Goal: Navigation & Orientation: Find specific page/section

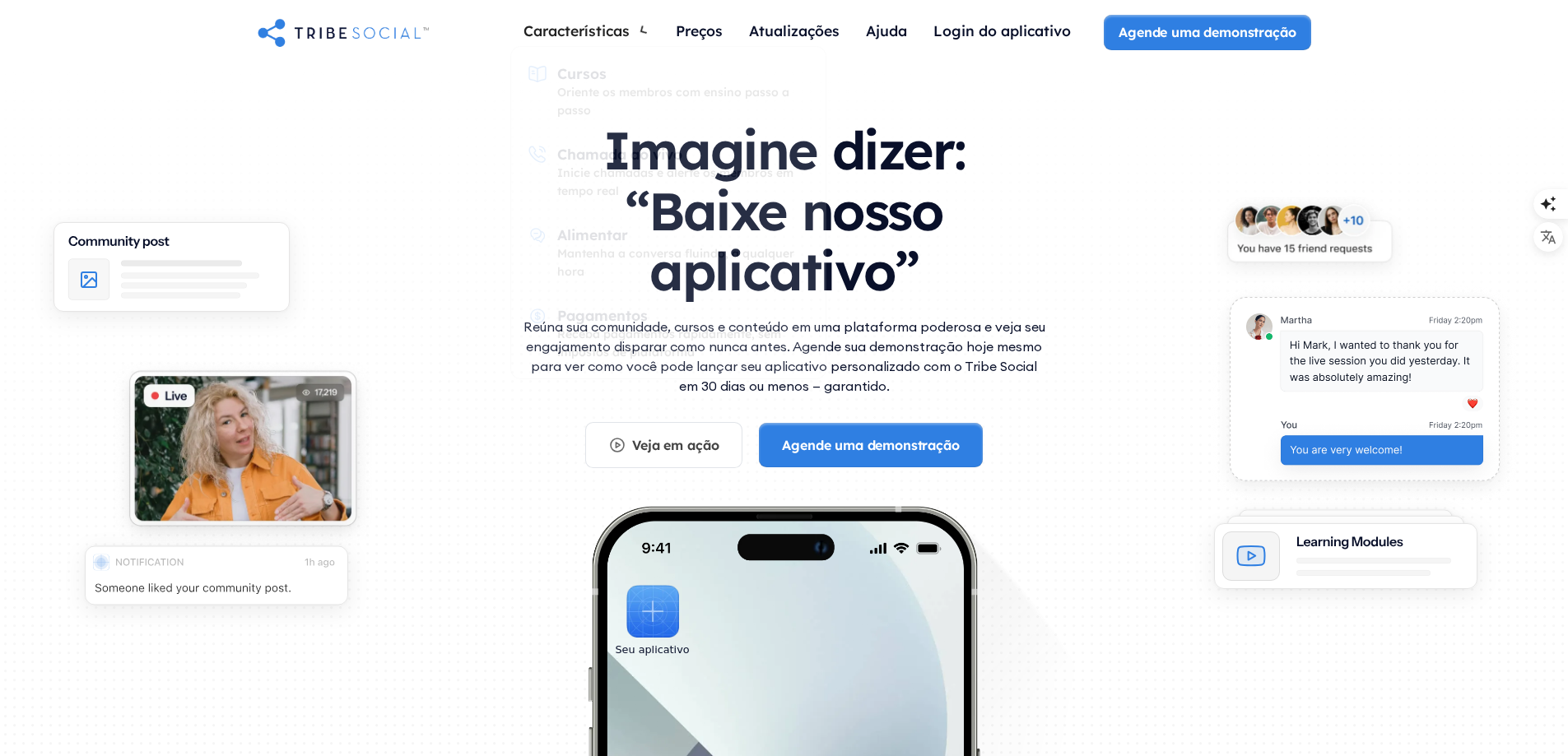
click at [483, 80] on div "Imagine dizer: “Baixe nosso aplicativo” Reúna sua comunidade, cursos e conteúdo…" at bounding box center [784, 489] width 1568 height 847
click at [694, 28] on font "Preços" at bounding box center [699, 30] width 47 height 18
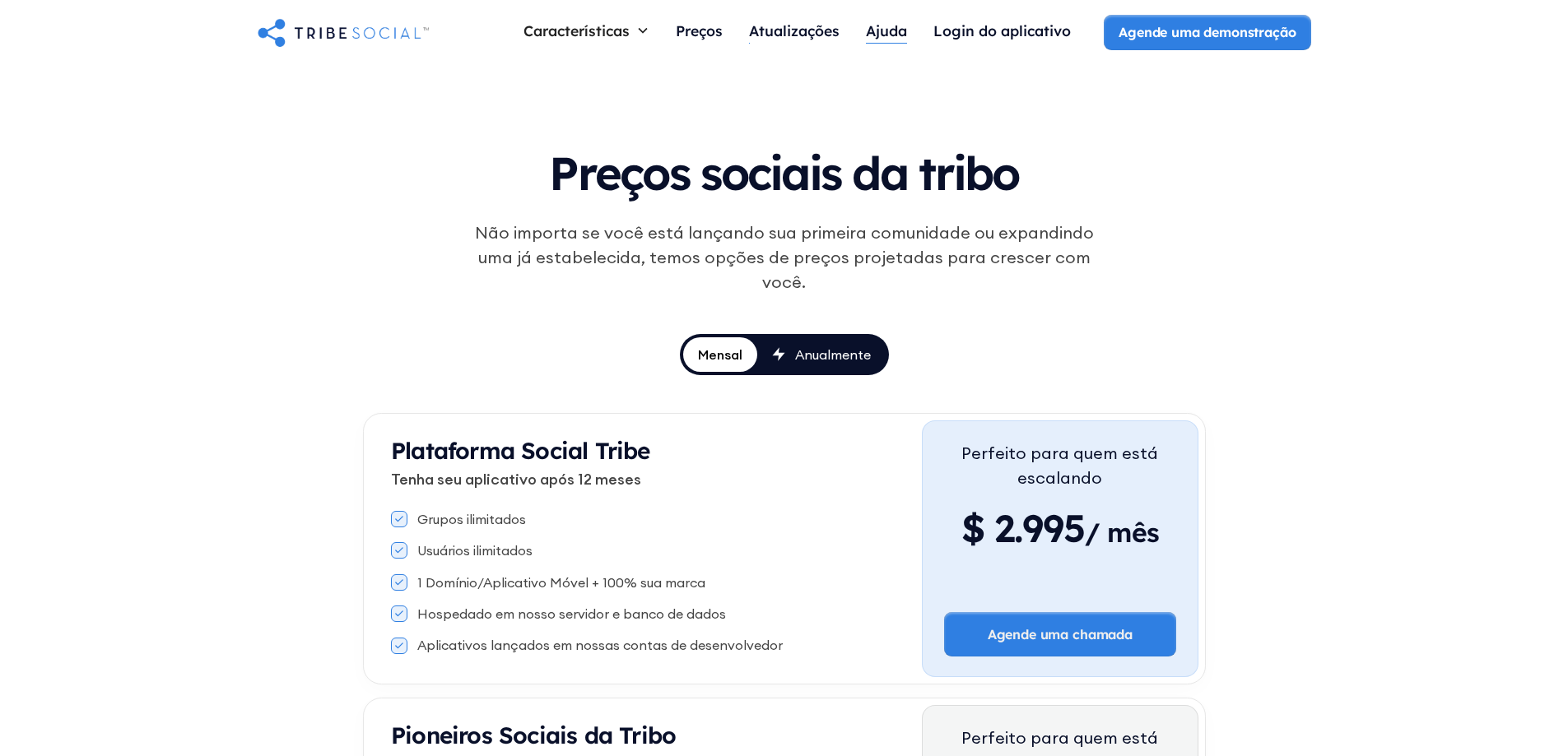
click at [881, 32] on font "Ajuda" at bounding box center [886, 30] width 41 height 18
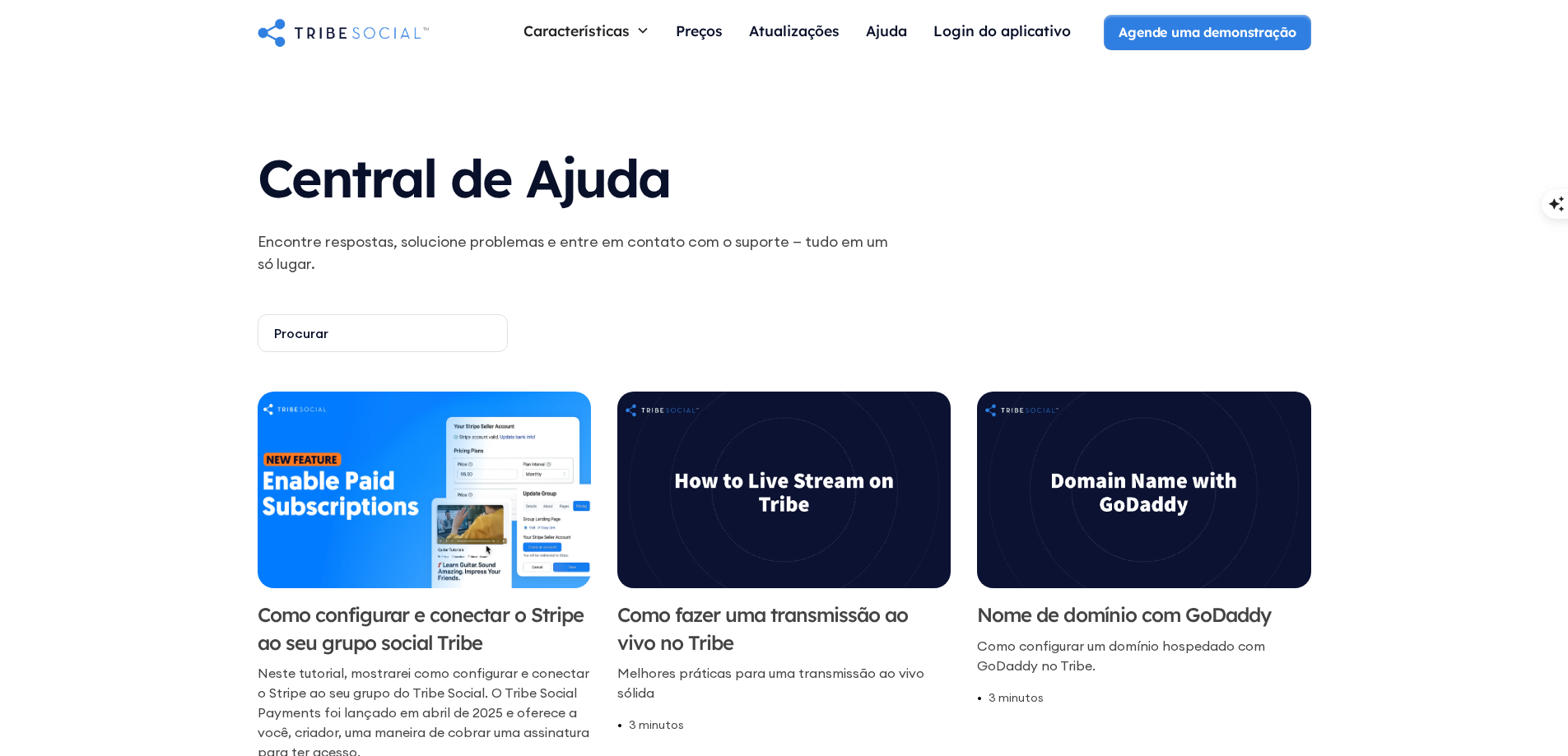
click at [380, 33] on img "home" at bounding box center [343, 32] width 172 height 33
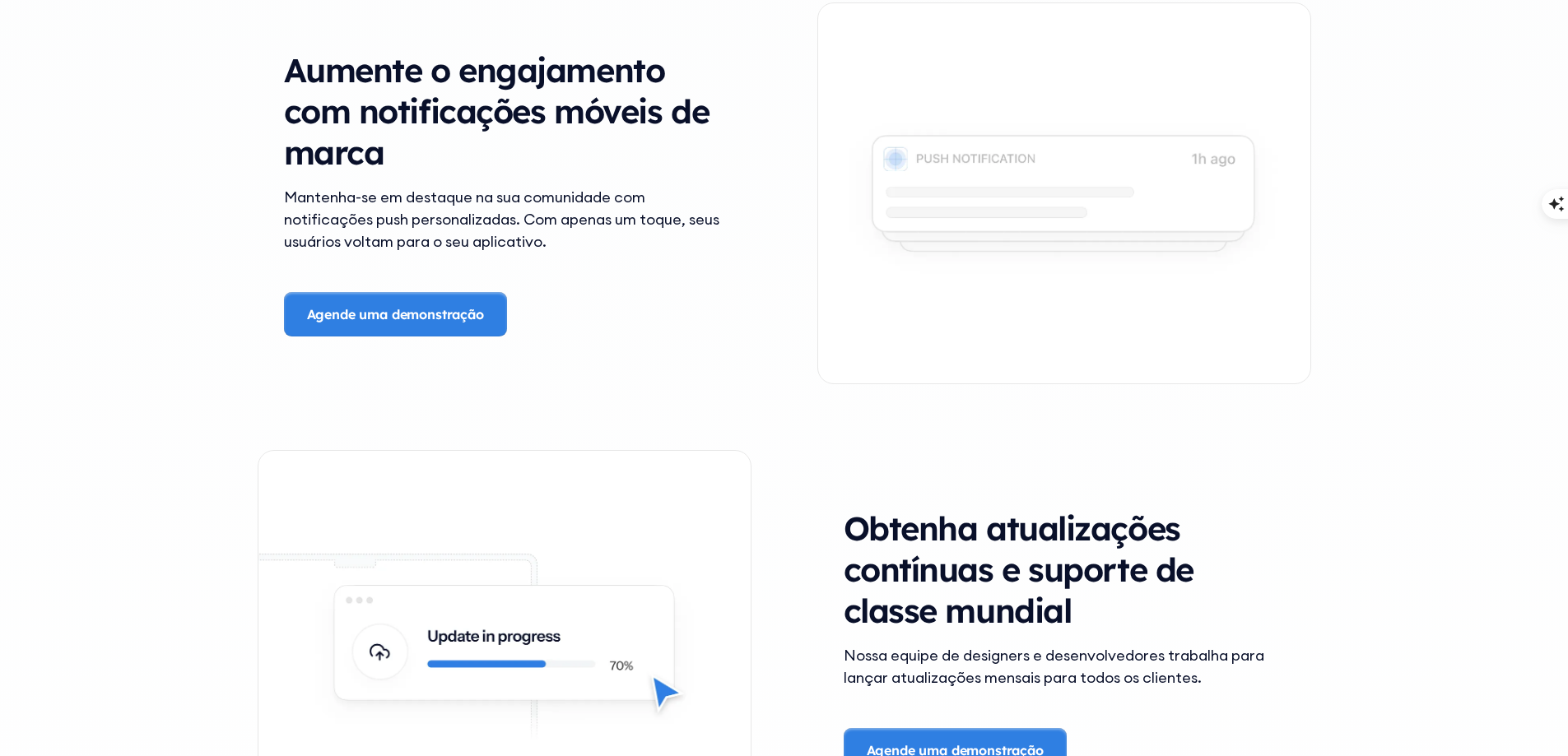
scroll to position [3373, 0]
